Goal: Transaction & Acquisition: Purchase product/service

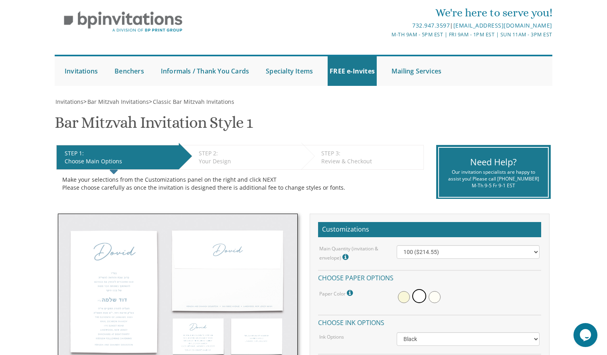
scroll to position [8, 0]
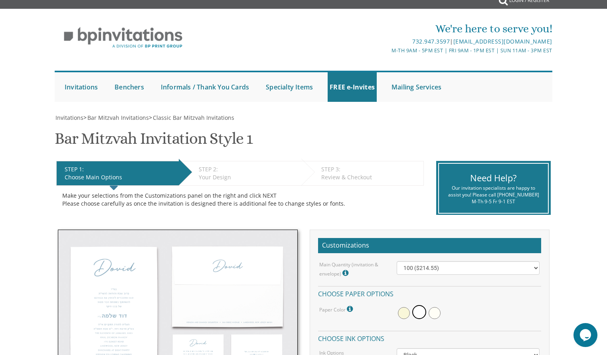
click at [211, 174] on div "Your Design" at bounding box center [248, 177] width 99 height 8
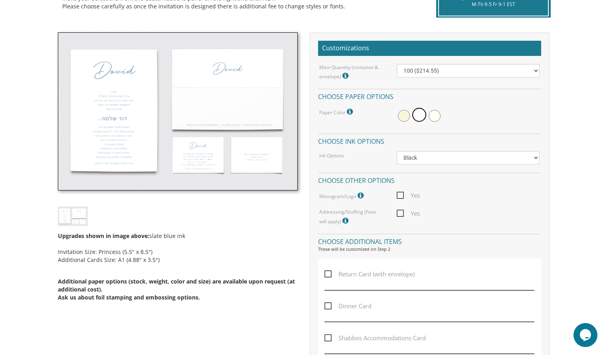
scroll to position [207, 0]
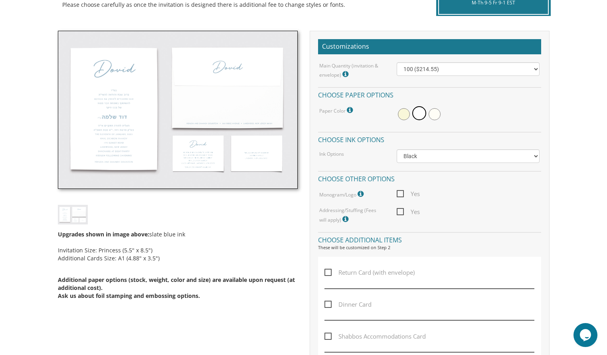
click at [479, 163] on div "Main Quantity (invitation & envelope) Invitation Size: Princess (5.5" x 8.5") 1…" at bounding box center [429, 143] width 223 height 162
click at [479, 162] on select "Black Colored Ink ($65.00) Black + One Color ($100.00) Two Colors ($137.95)" at bounding box center [468, 156] width 143 height 14
select select "Standard"
click at [397, 149] on select "Black Colored Ink ($65.00) Black + One Color ($100.00) Two Colors ($137.95)" at bounding box center [468, 156] width 143 height 14
click at [442, 70] on select "100 ($214.55) 200 ($254.60) 300 ($294.25) 400 ($333.55) 500 ($373.90) 600 ($413…" at bounding box center [468, 69] width 143 height 14
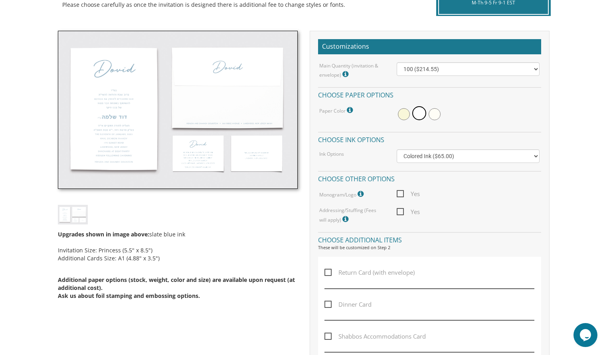
click at [499, 200] on div "Main Quantity (invitation & envelope) Invitation Size: Princess (5.5" x 8.5") 1…" at bounding box center [429, 143] width 223 height 162
click at [398, 210] on span "Yes" at bounding box center [408, 212] width 23 height 10
click at [398, 210] on input "Yes" at bounding box center [399, 210] width 5 height 5
checkbox input "true"
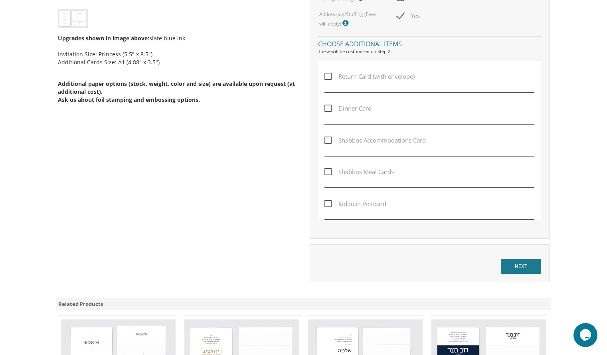
scroll to position [347, 0]
